Goal: Information Seeking & Learning: Learn about a topic

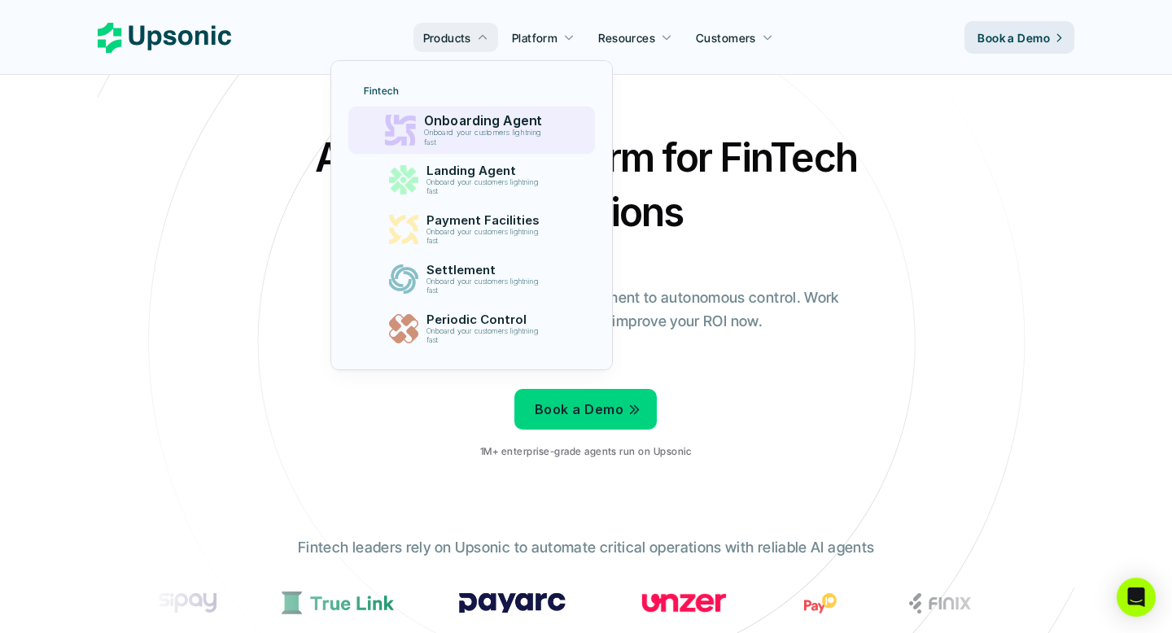
click at [493, 118] on p "Onboarding Agent" at bounding box center [486, 120] width 126 height 15
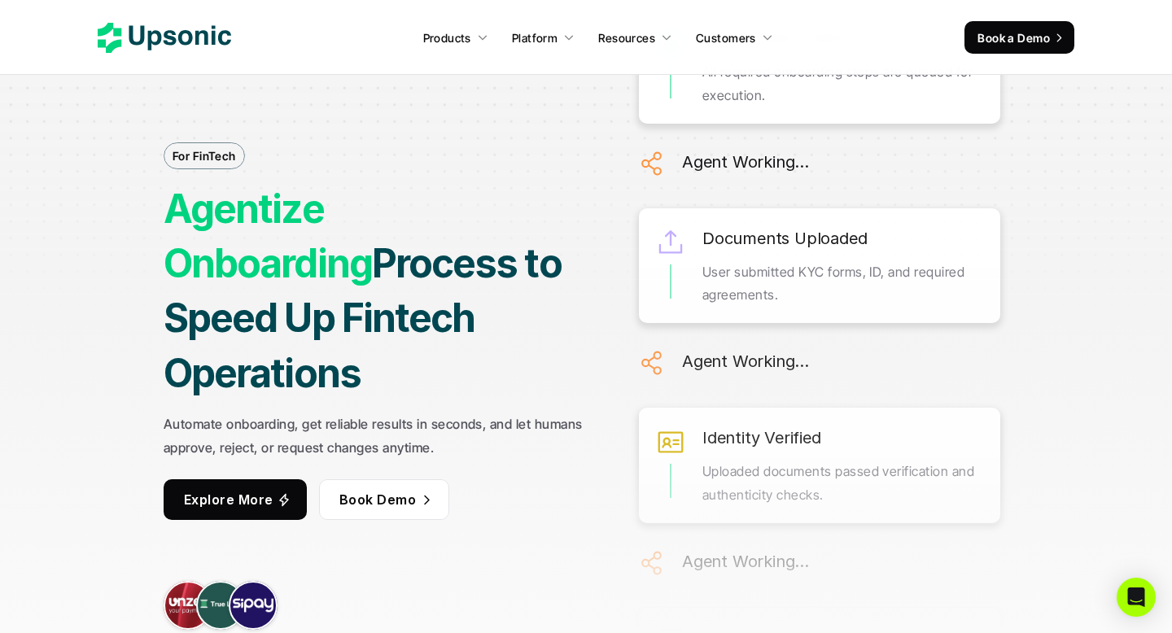
drag, startPoint x: 173, startPoint y: 225, endPoint x: 517, endPoint y: 353, distance: 366.9
click at [517, 353] on div "For FinTech Agentize Onboarding Process to Speed Up Fintech Operations Automate…" at bounding box center [586, 317] width 1148 height 701
click at [506, 370] on div at bounding box center [506, 370] width 0 height 0
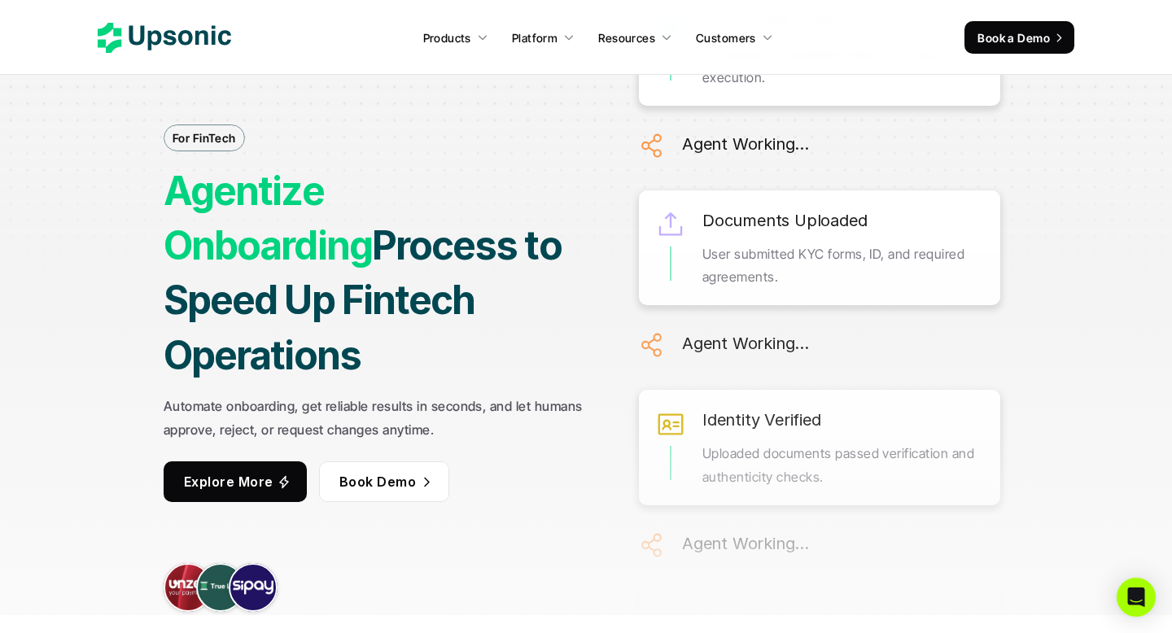
scroll to position [23, 0]
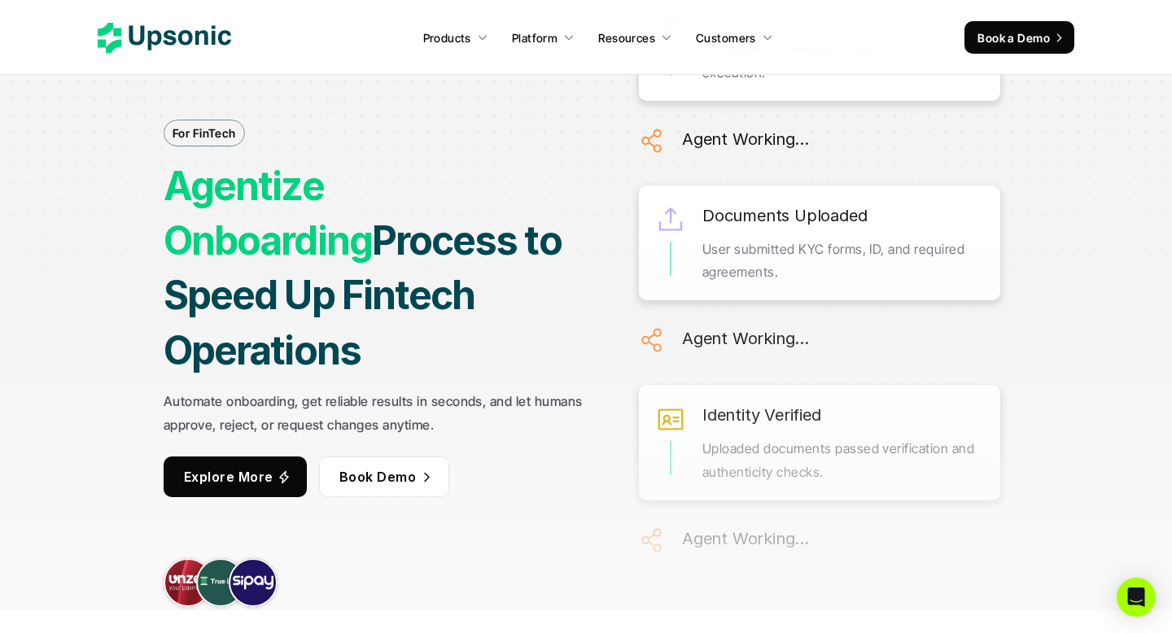
drag, startPoint x: 397, startPoint y: 469, endPoint x: 217, endPoint y: 447, distance: 182.1
click at [94, 339] on div "For FinTech Agentize Onboarding Process to Speed Up Fintech Operations Automate…" at bounding box center [586, 294] width 1148 height 701
drag, startPoint x: 156, startPoint y: 377, endPoint x: 478, endPoint y: 395, distance: 322.9
click at [478, 395] on div "For FinTech Agentize Onboarding Process to Speed Up Fintech Operations Automate…" at bounding box center [586, 294] width 1148 height 701
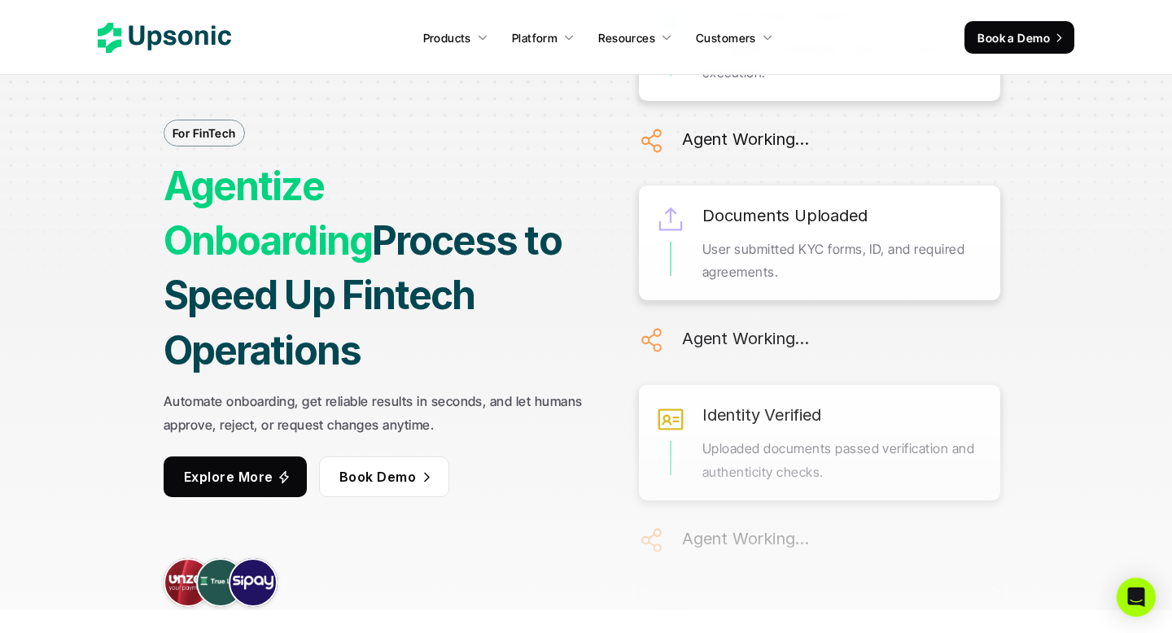
click at [467, 406] on div at bounding box center [467, 406] width 0 height 0
drag, startPoint x: 413, startPoint y: 312, endPoint x: 228, endPoint y: 239, distance: 198.8
click at [284, 393] on strong "Automate onboarding, get reliable results in seconds, and let humans approve, r…" at bounding box center [375, 413] width 423 height 40
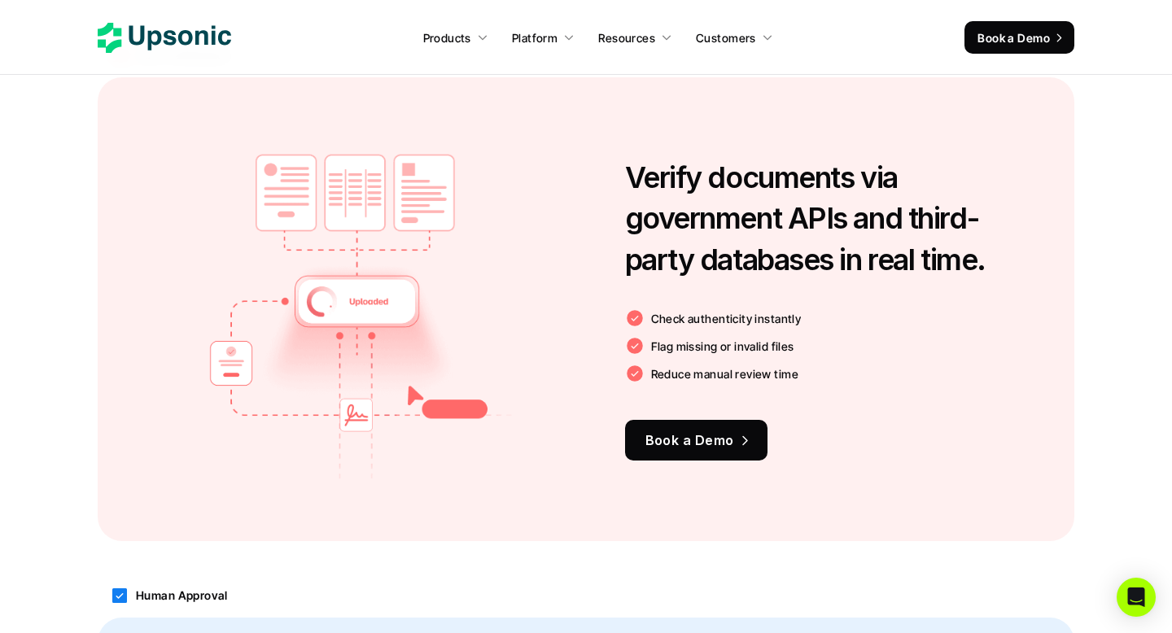
scroll to position [1566, 0]
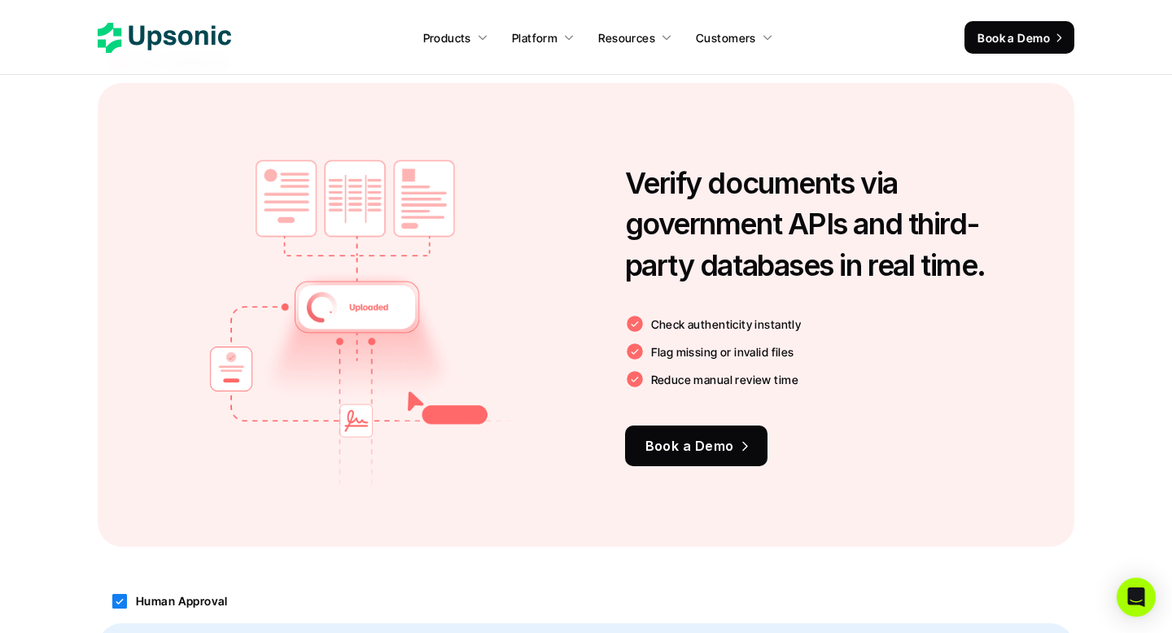
drag, startPoint x: 1019, startPoint y: 276, endPoint x: 634, endPoint y: 147, distance: 405.2
click at [634, 147] on div "Verify documents via government APIs and third-party databases in real time. Ch…" at bounding box center [825, 315] width 401 height 366
click at [624, 142] on div at bounding box center [624, 142] width 0 height 0
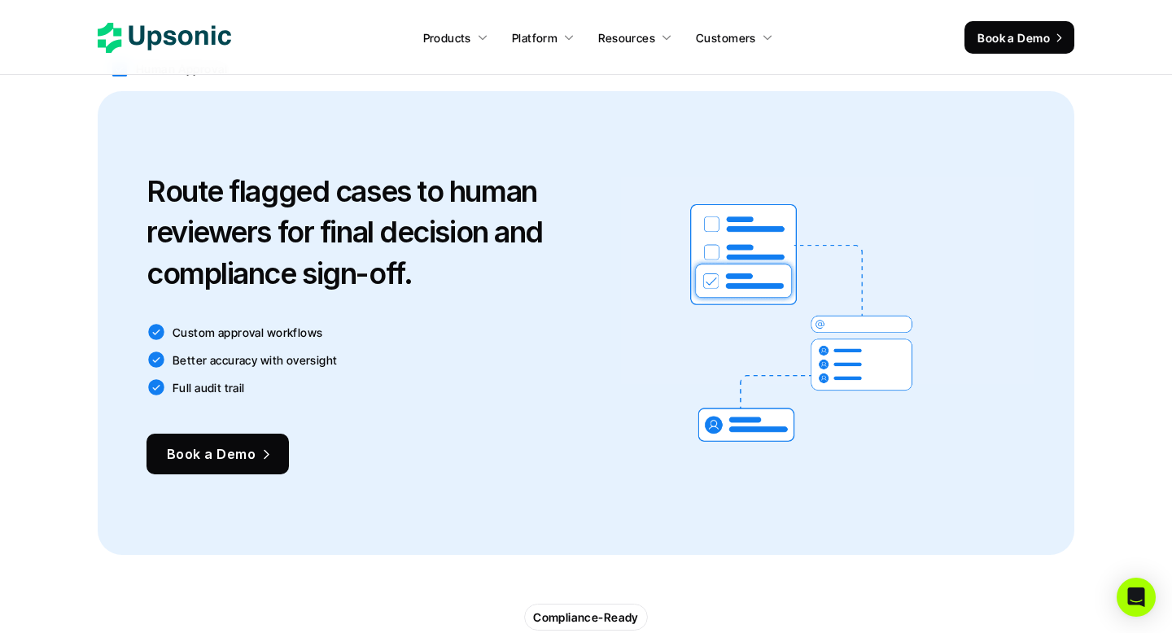
scroll to position [2105, 0]
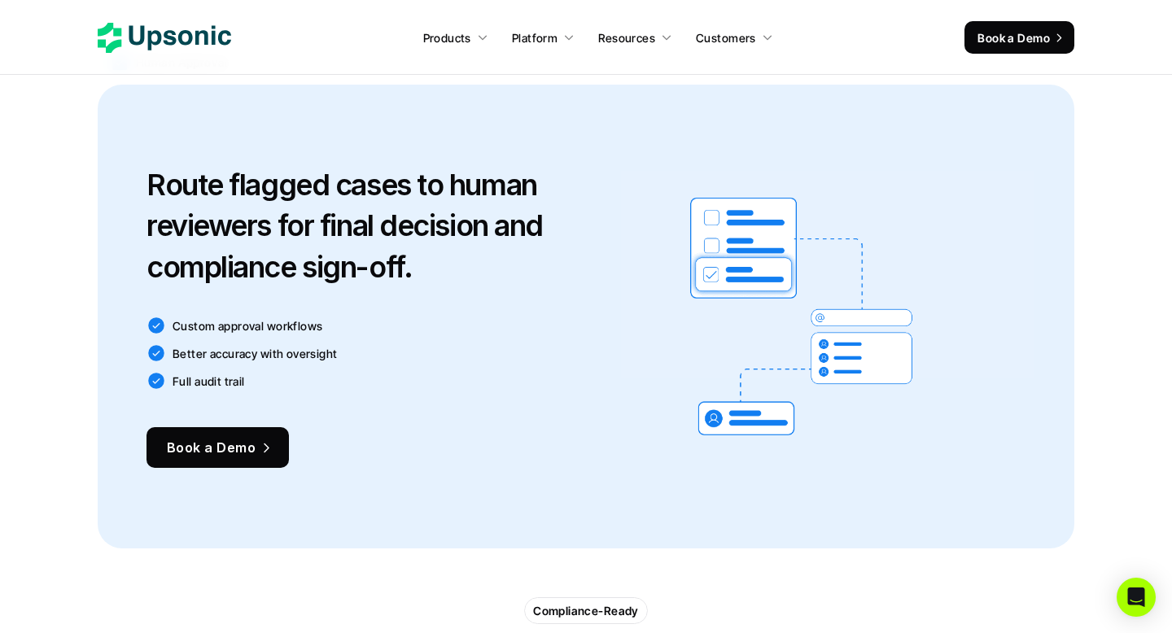
drag, startPoint x: 142, startPoint y: 182, endPoint x: 454, endPoint y: 285, distance: 328.5
click at [454, 285] on div "Route flagged cases to human reviewers for final decision and compliance sign-o…" at bounding box center [586, 317] width 977 height 464
click at [444, 285] on div at bounding box center [444, 285] width 0 height 0
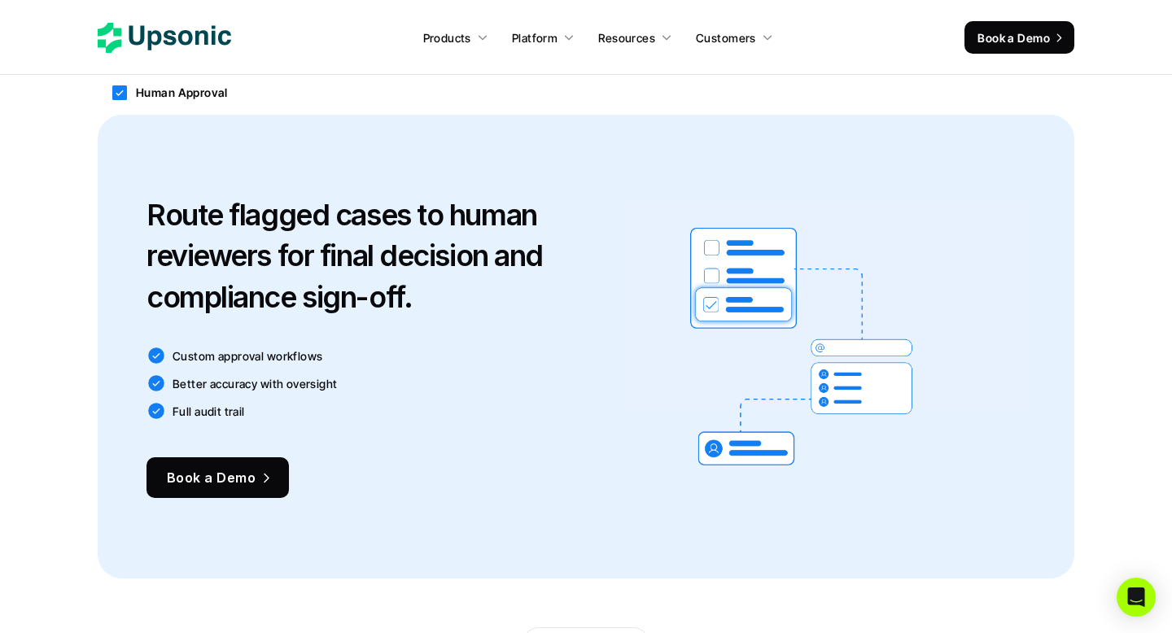
scroll to position [2094, 0]
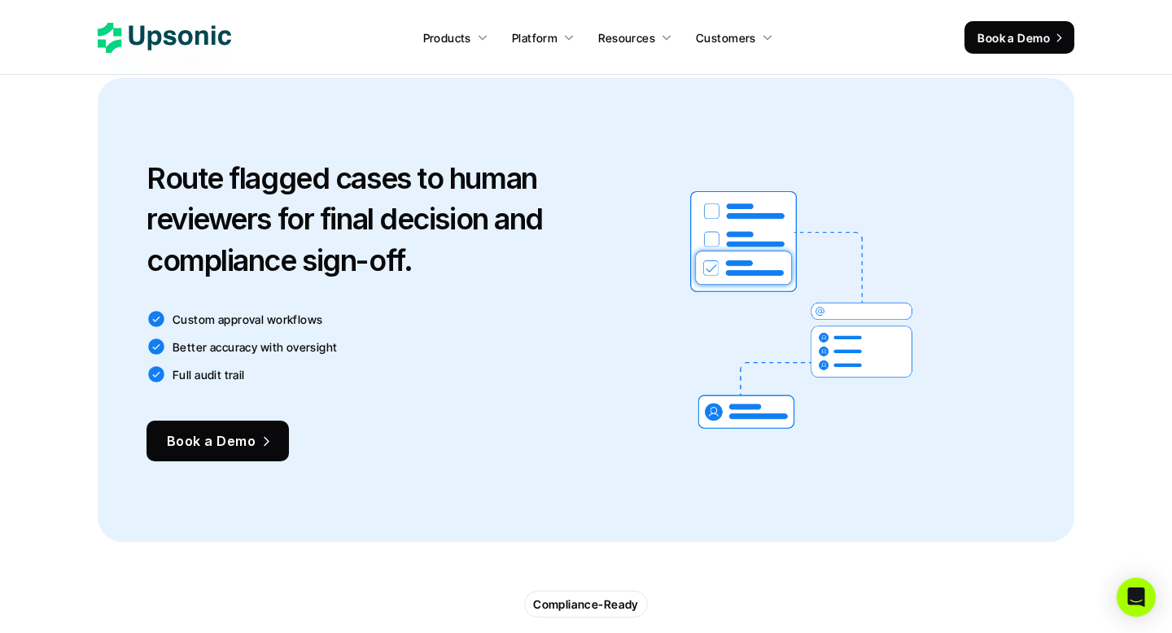
click at [503, 497] on div "Route flagged cases to human reviewers for final decision and compliance sign-o…" at bounding box center [586, 310] width 977 height 464
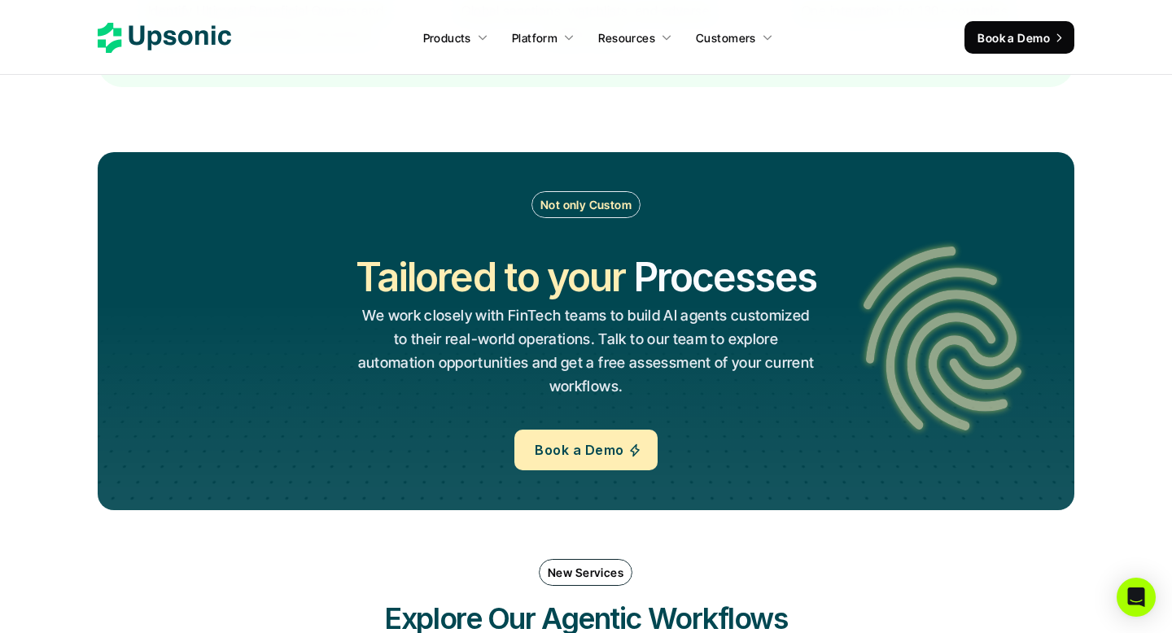
scroll to position [3293, 0]
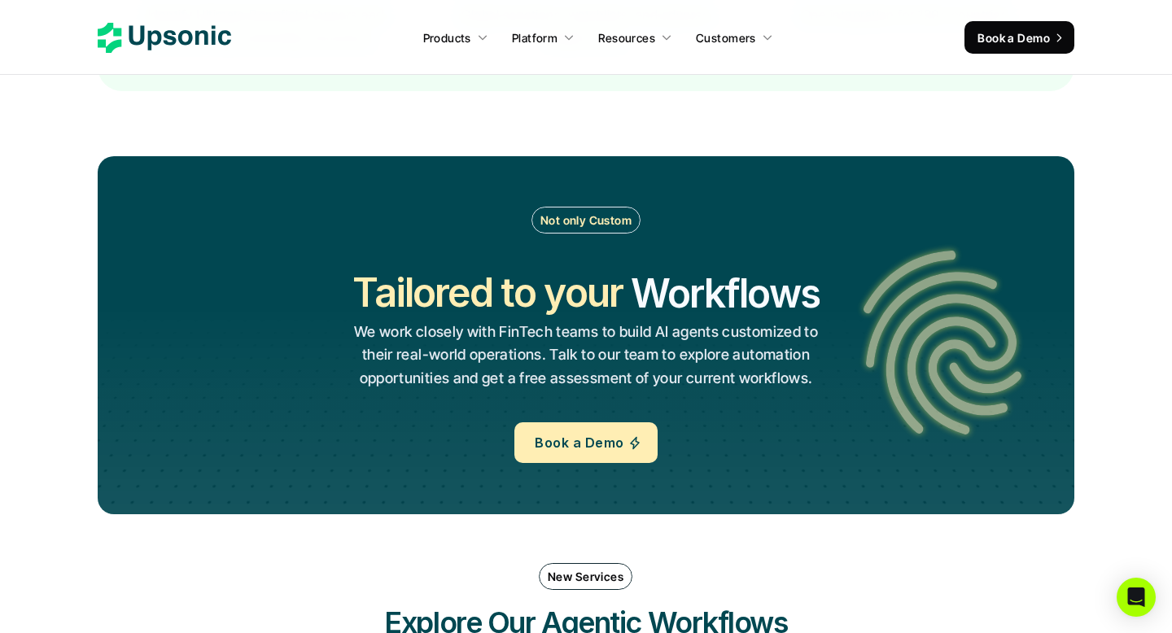
drag, startPoint x: 353, startPoint y: 291, endPoint x: 790, endPoint y: 386, distance: 447.5
click at [790, 386] on div "Tailored to your Workflows Operations Processes Workflows We work closely with …" at bounding box center [585, 327] width 525 height 125
click at [807, 375] on p "We work closely with FinTech teams to build AI agents customized to their real-…" at bounding box center [586, 356] width 467 height 70
drag, startPoint x: 893, startPoint y: 374, endPoint x: 895, endPoint y: 363, distance: 10.7
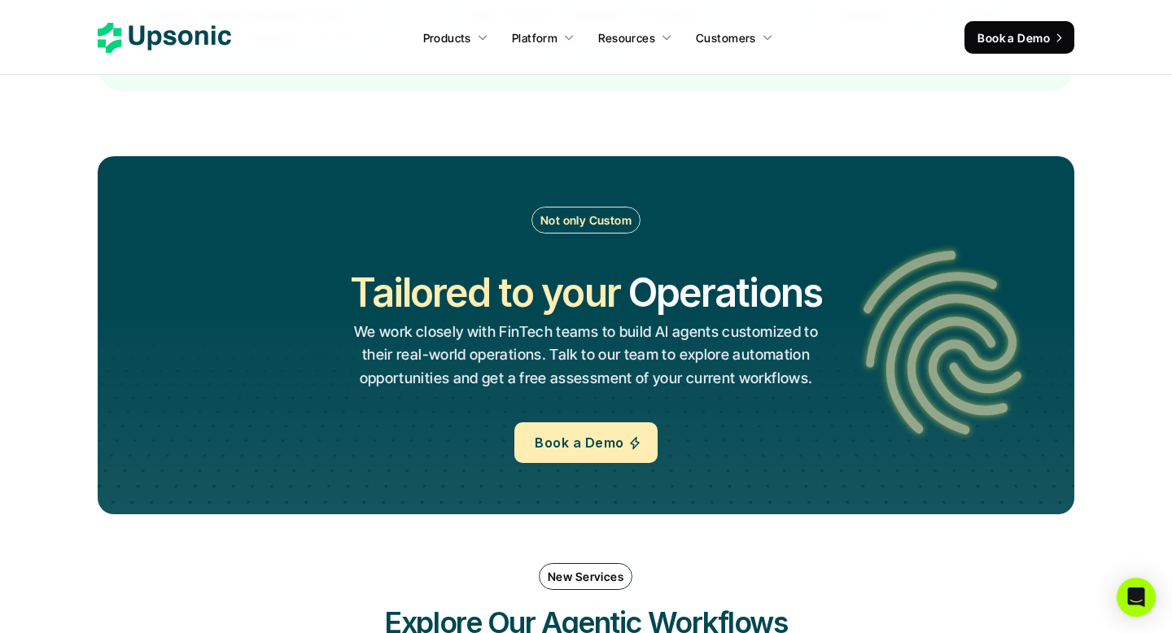
click at [895, 363] on div "Not only Custom Tailored to your Workflows Operations Processes Workflows We wo…" at bounding box center [586, 335] width 879 height 256
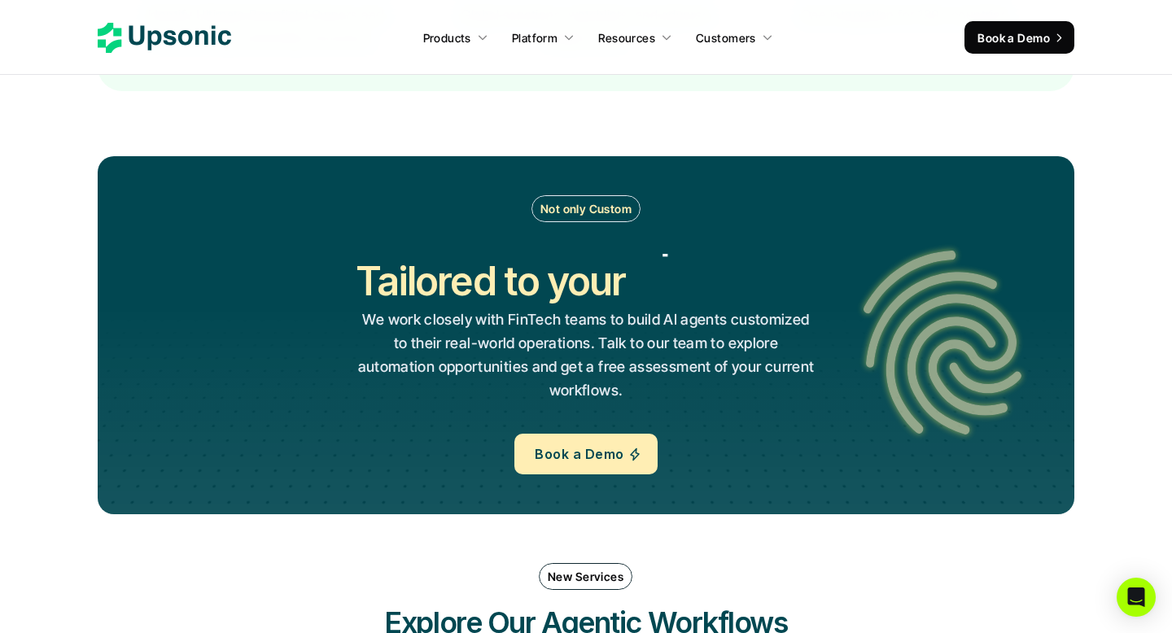
click at [878, 389] on div "Not only Custom Tailored to your Workflows Operations Processes Workflows We wo…" at bounding box center [586, 334] width 879 height 279
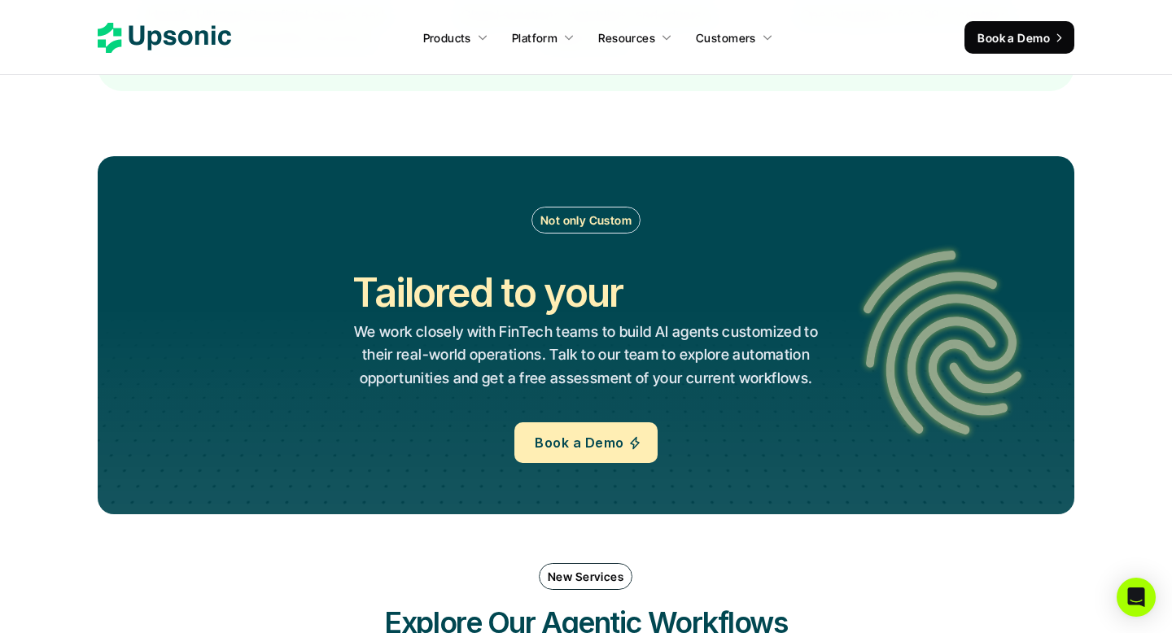
drag, startPoint x: 352, startPoint y: 292, endPoint x: 837, endPoint y: 414, distance: 500.4
click at [838, 414] on div "Not only Custom Tailored to your Workflows Operations Processes Workflows We wo…" at bounding box center [586, 335] width 879 height 256
click at [809, 401] on div "Not only Custom Tailored to your Workflows Operations Processes Workflows We wo…" at bounding box center [586, 335] width 879 height 256
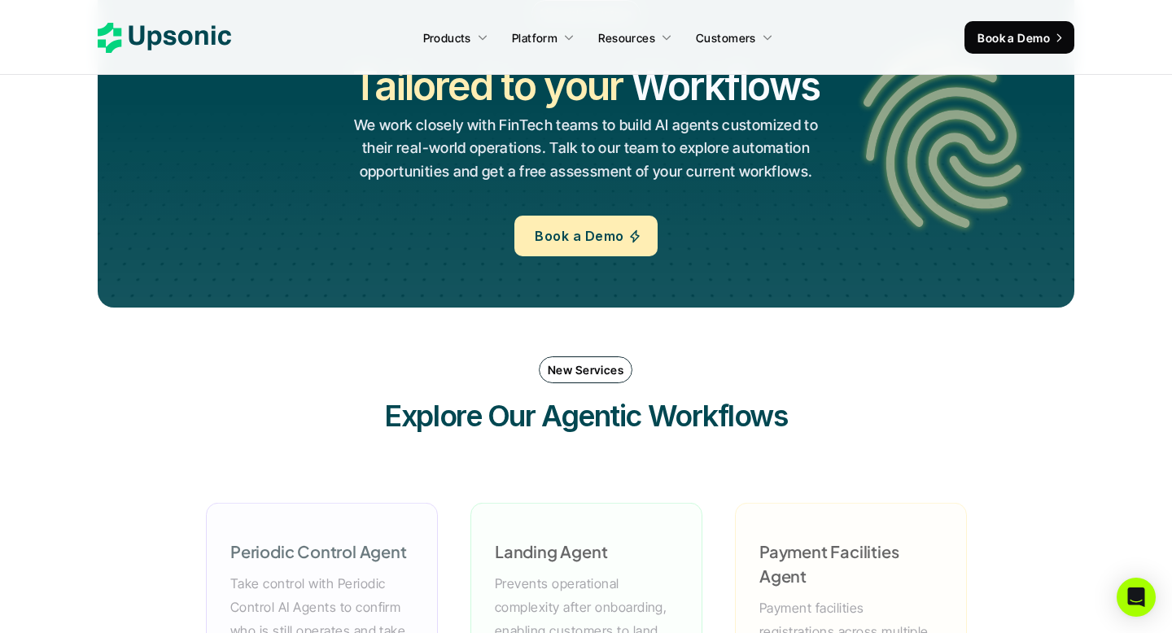
scroll to position [3510, 0]
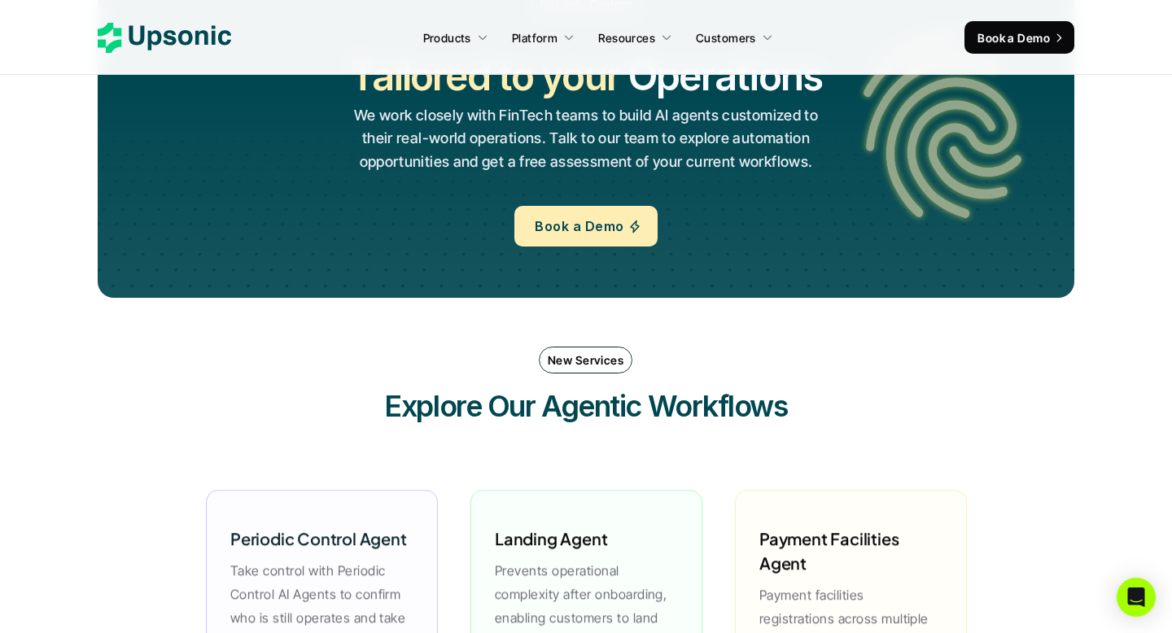
drag, startPoint x: 364, startPoint y: 415, endPoint x: 835, endPoint y: 406, distance: 470.7
click at [835, 406] on div "New Services Explore Our Agentic Workflows" at bounding box center [586, 387] width 977 height 112
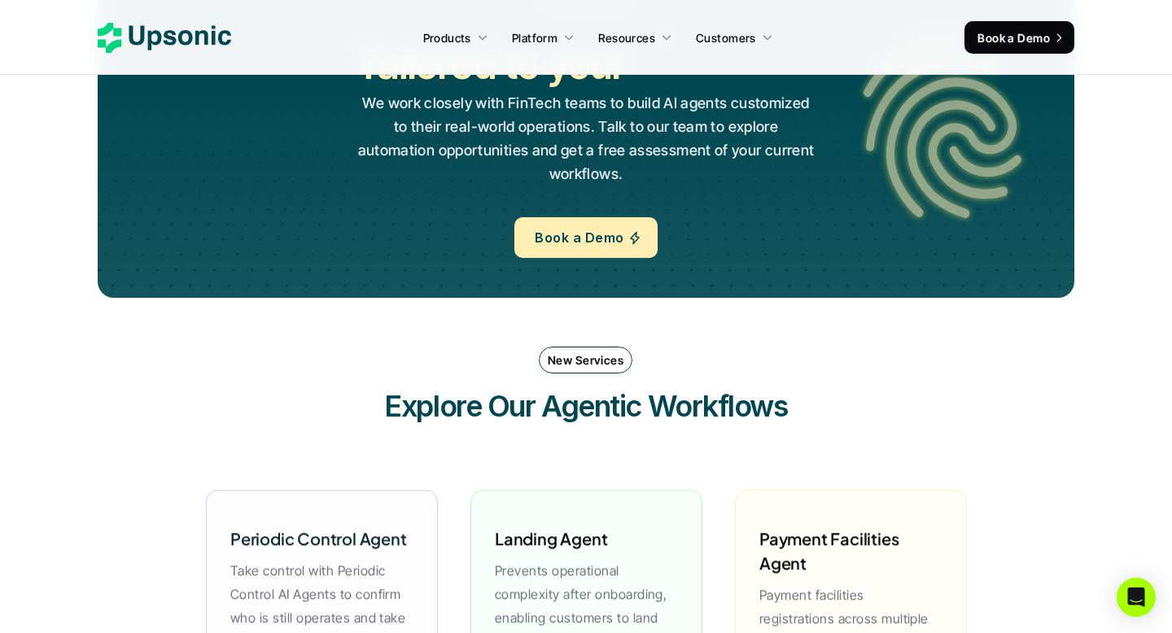
click at [824, 424] on div at bounding box center [824, 424] width 0 height 0
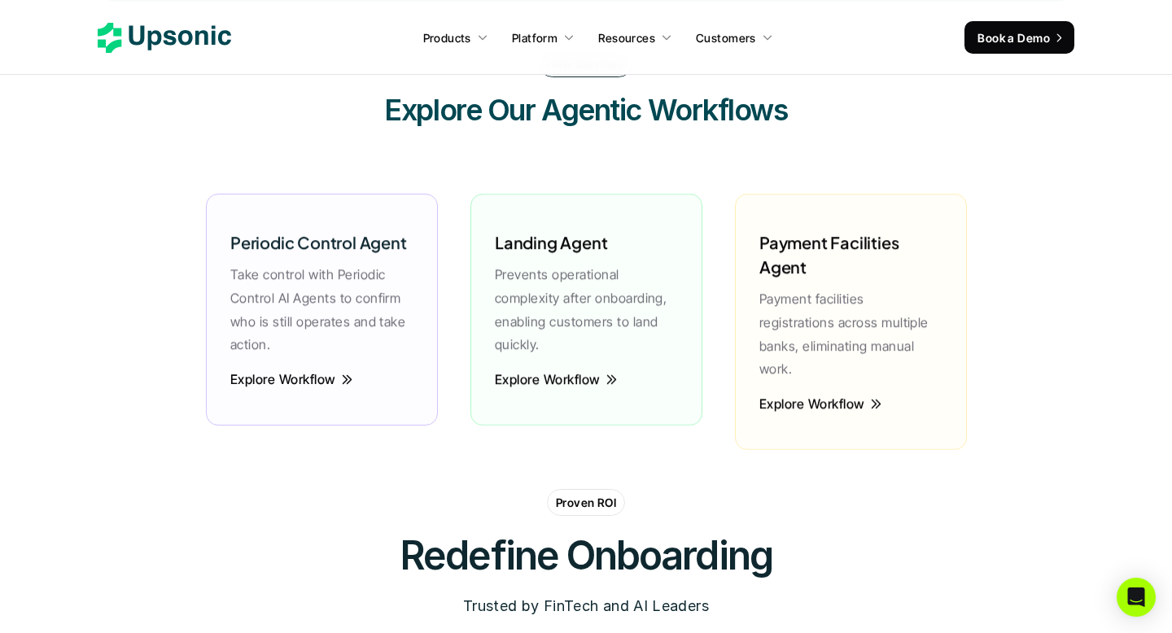
click at [257, 293] on p "Take control with Periodic Control AI Agents to confirm who is still operates a…" at bounding box center [321, 310] width 183 height 94
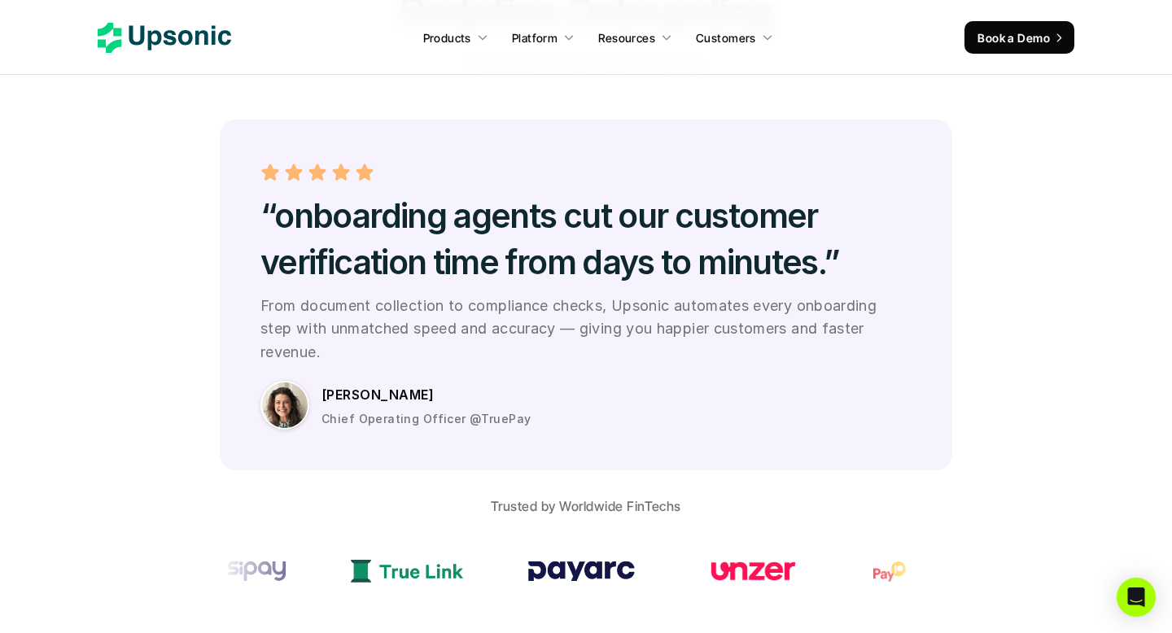
scroll to position [4355, 0]
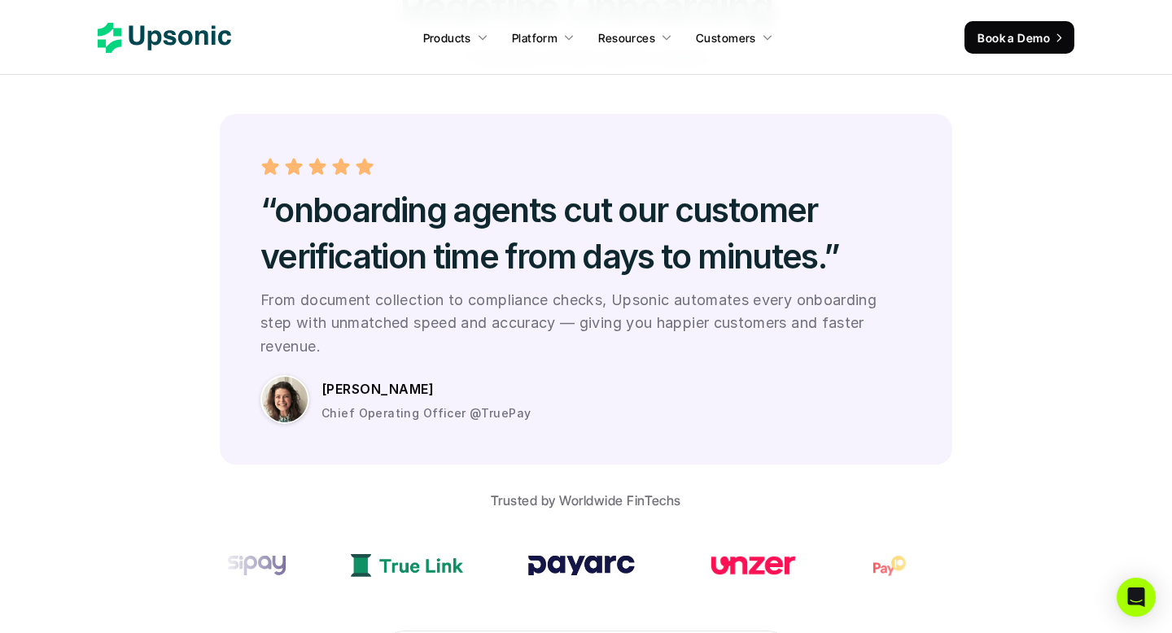
drag, startPoint x: 256, startPoint y: 189, endPoint x: 491, endPoint y: 346, distance: 282.3
click at [491, 346] on div "“onboarding agents cut our customer verification time from days to minutes.” Fr…" at bounding box center [586, 289] width 733 height 351
click at [477, 339] on div "“onboarding agents cut our customer verification time from days to minutes.” Fr…" at bounding box center [586, 289] width 651 height 269
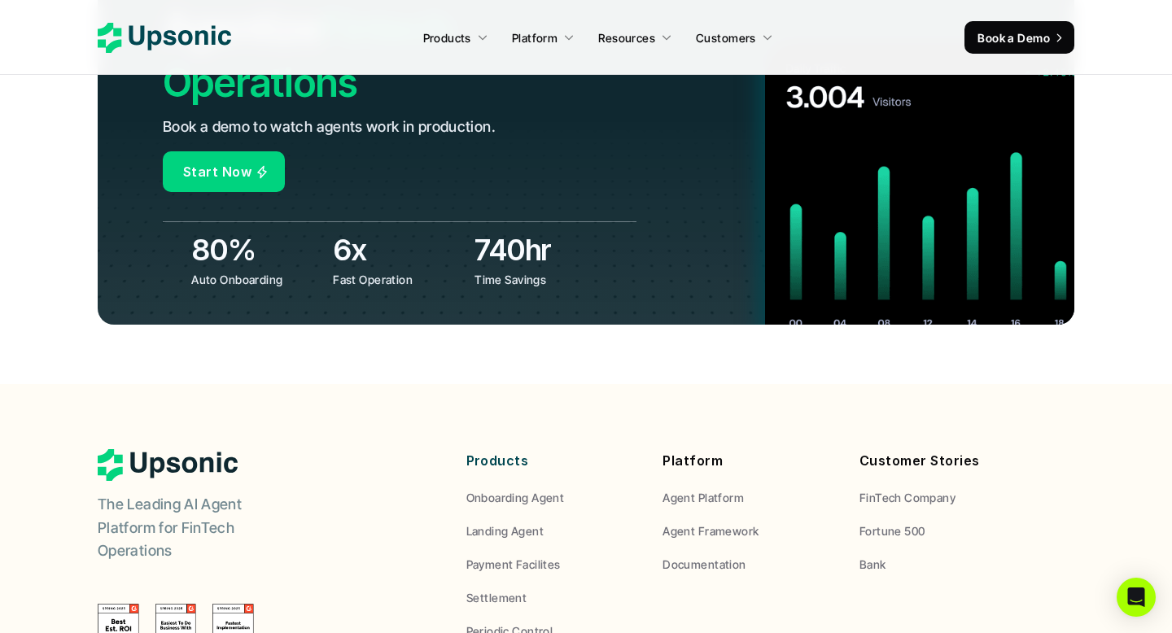
scroll to position [6194, 0]
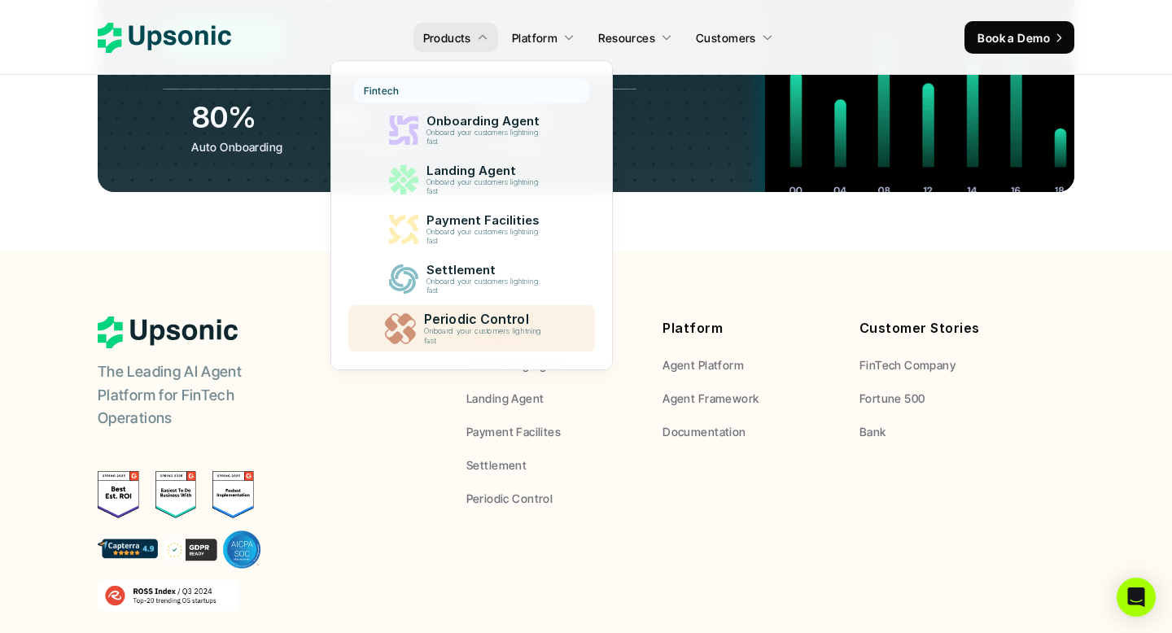
click at [497, 346] on div "Onboard your customers lightning fast" at bounding box center [485, 336] width 125 height 19
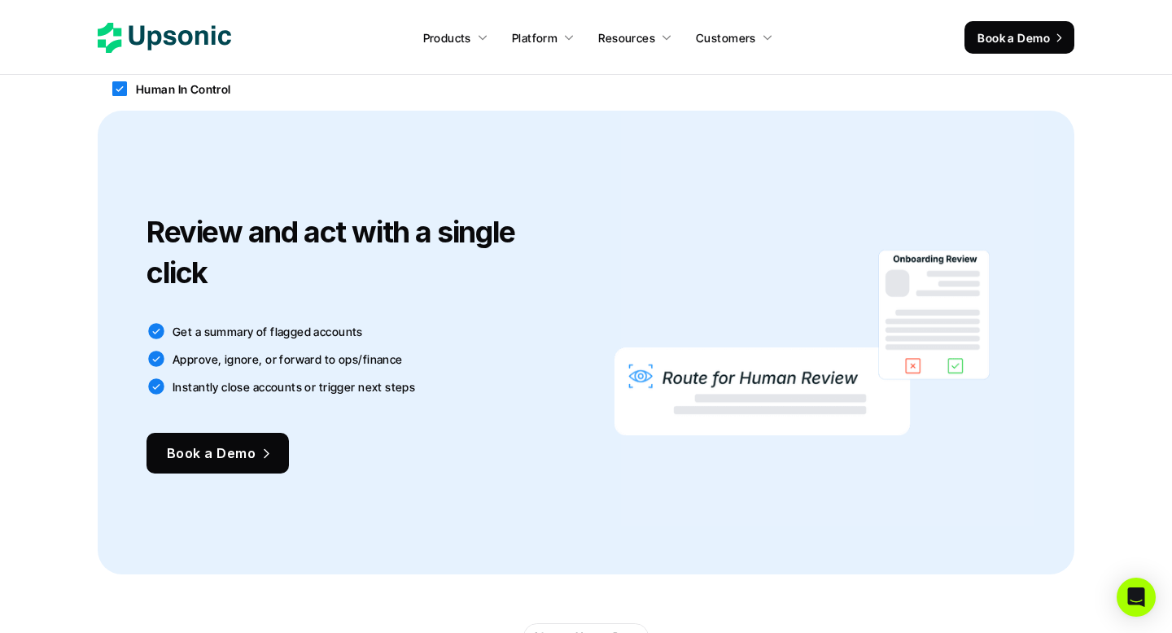
scroll to position [2185, 0]
